Goal: Find specific page/section: Find specific page/section

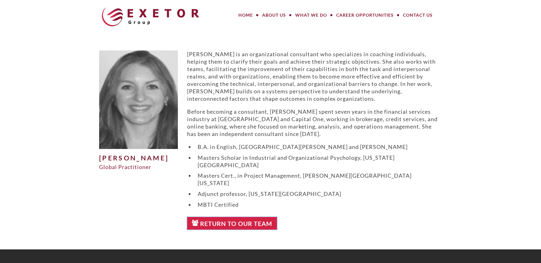
click at [237, 217] on link "Return to Our Team" at bounding box center [232, 223] width 90 height 13
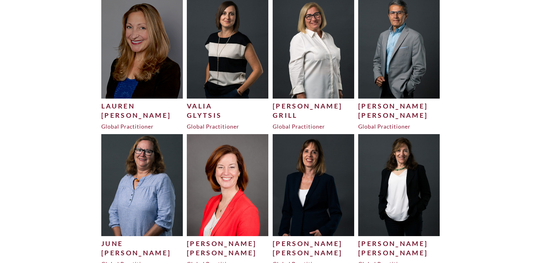
scroll to position [901, 0]
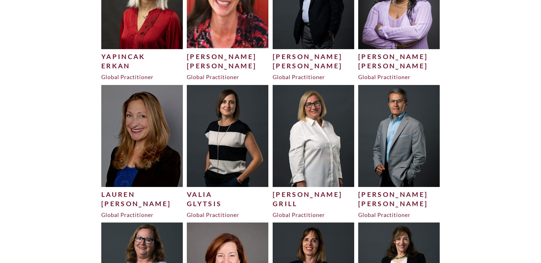
click at [248, 154] on img at bounding box center [228, 136] width 82 height 102
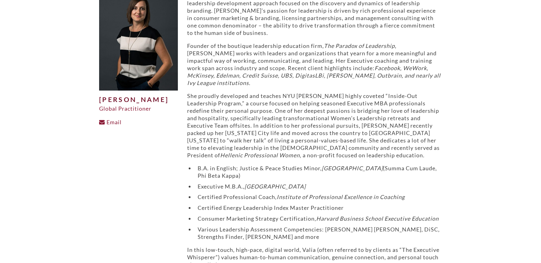
scroll to position [83, 0]
